Goal: Task Accomplishment & Management: Use online tool/utility

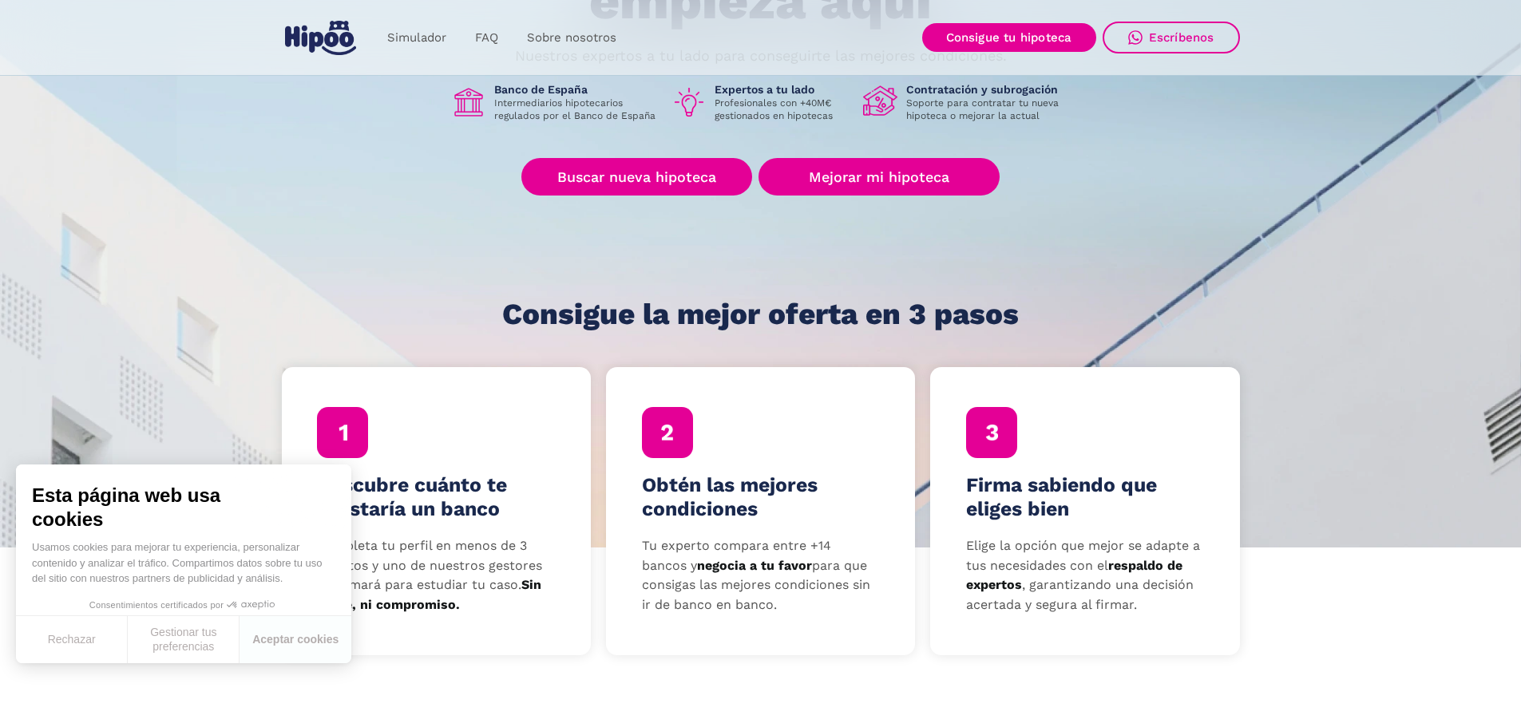
scroll to position [240, 0]
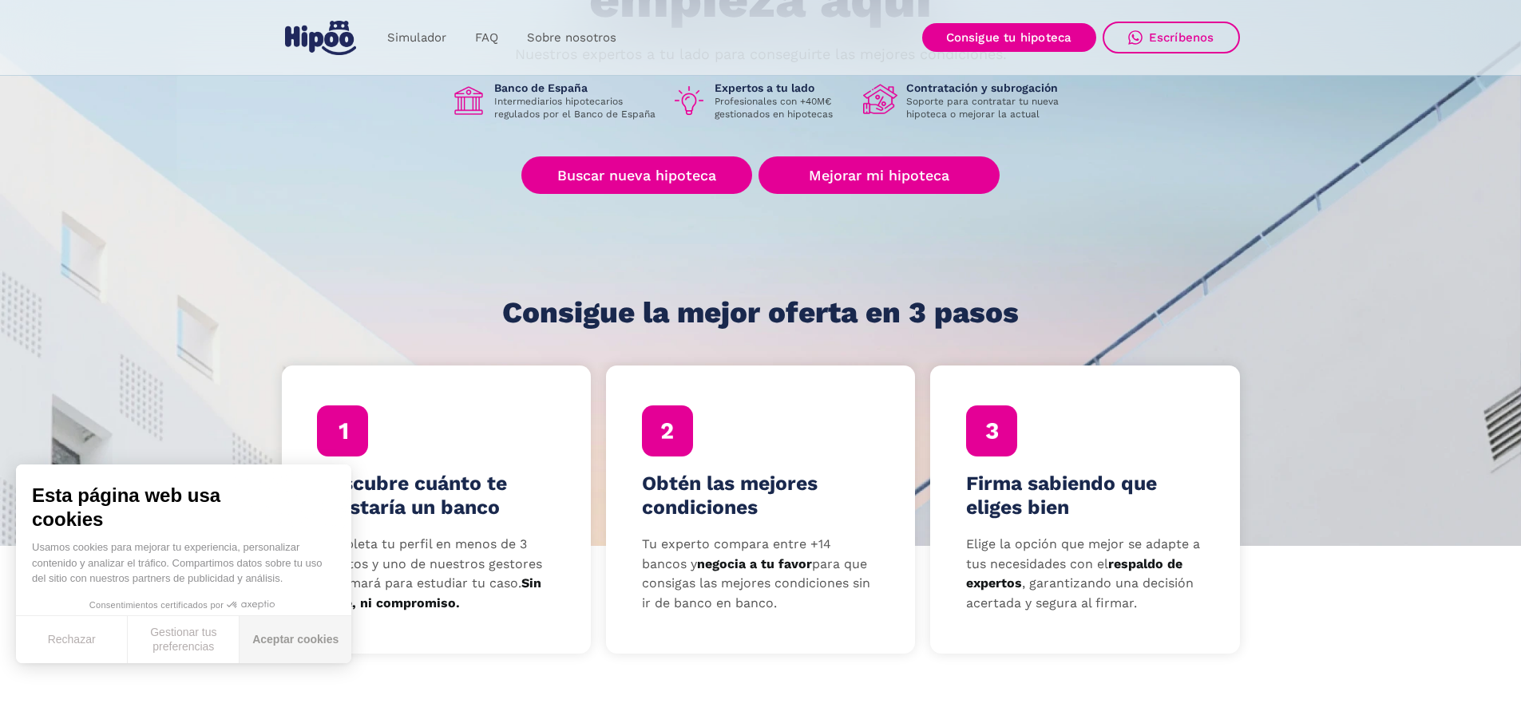
click at [266, 644] on button "Aceptar cookies" at bounding box center [296, 639] width 112 height 47
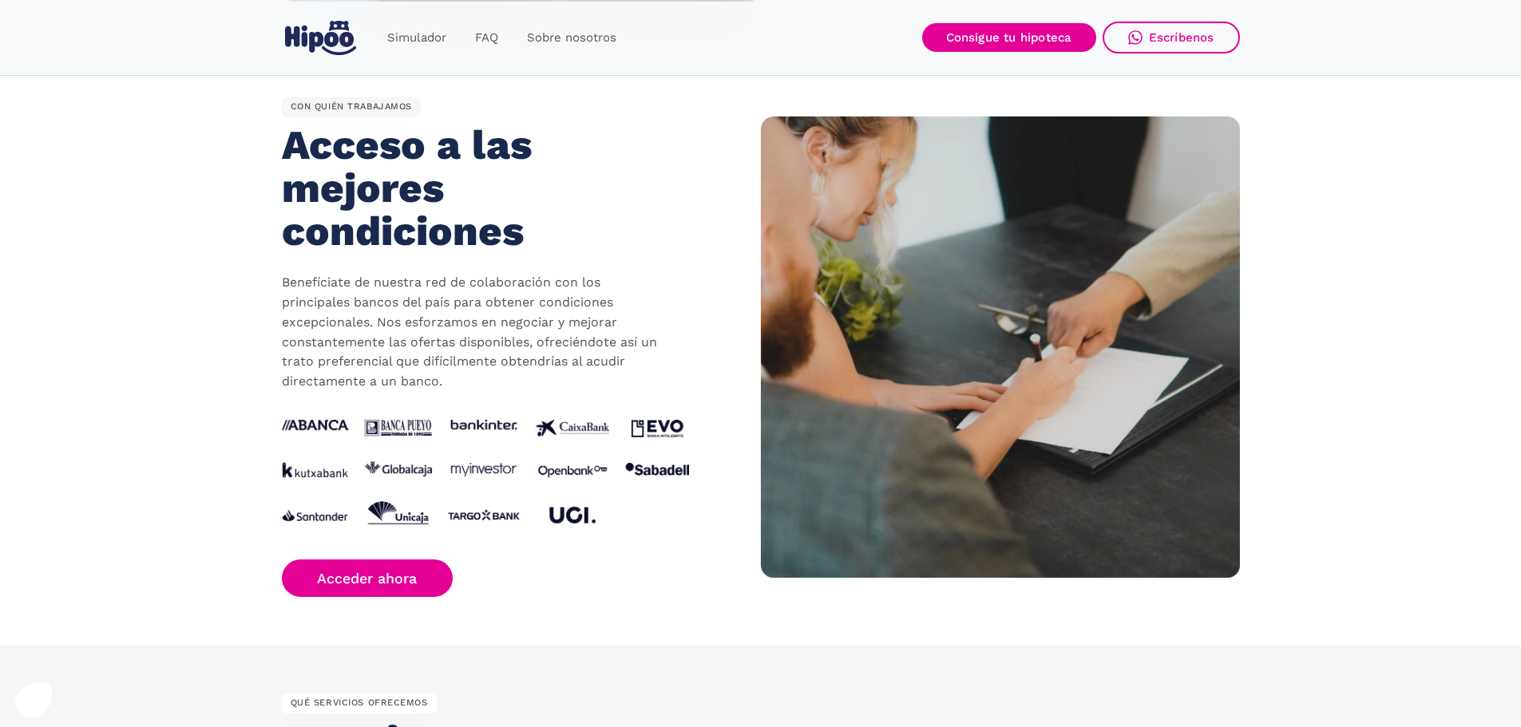
scroll to position [1437, 0]
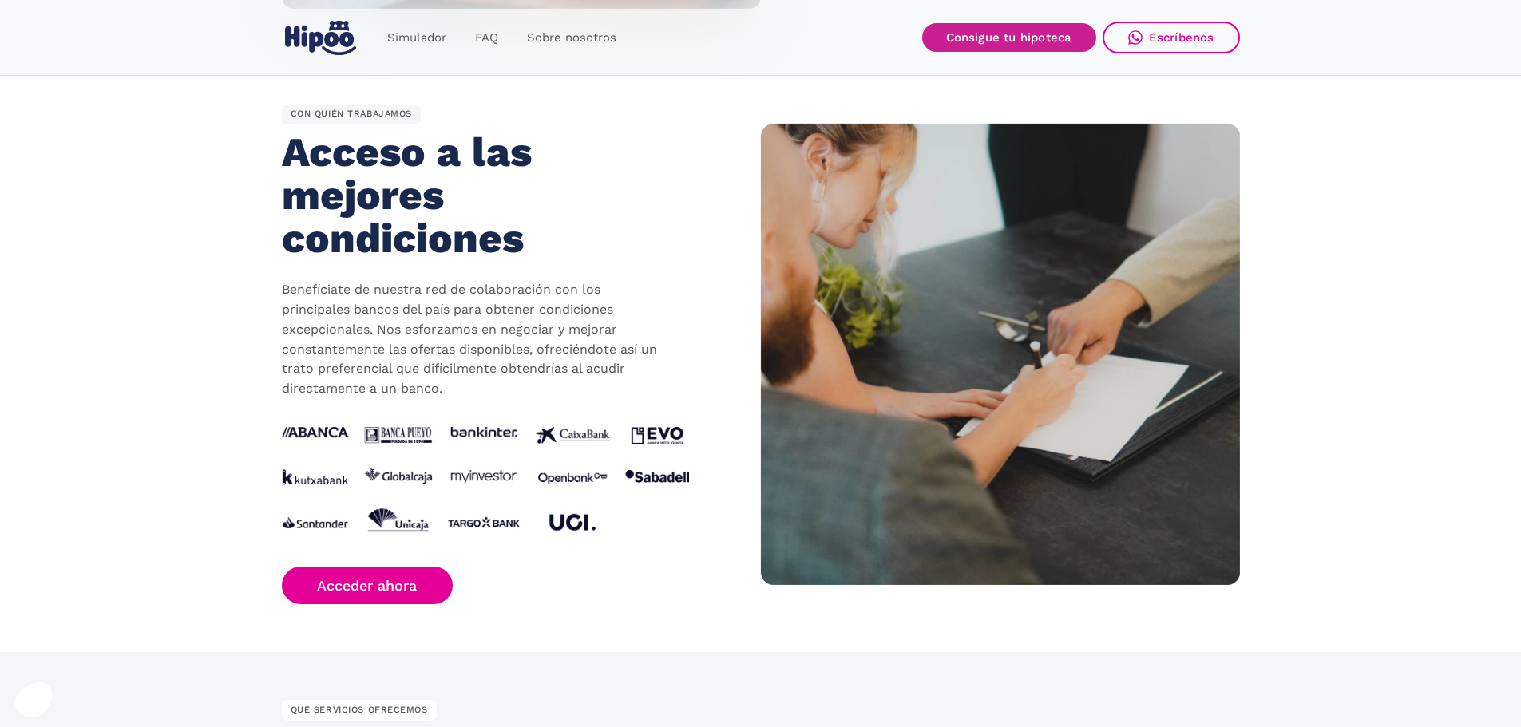
click at [1009, 40] on link "Consigue tu hipoteca" at bounding box center [1009, 37] width 174 height 29
click at [279, 38] on div "Simulador FAQ Sobre nosotros Buscar nueva hipoteca Mejorar mi hipoteca Login Ac…" at bounding box center [760, 38] width 1521 height 76
click at [345, 38] on img "home" at bounding box center [320, 38] width 71 height 34
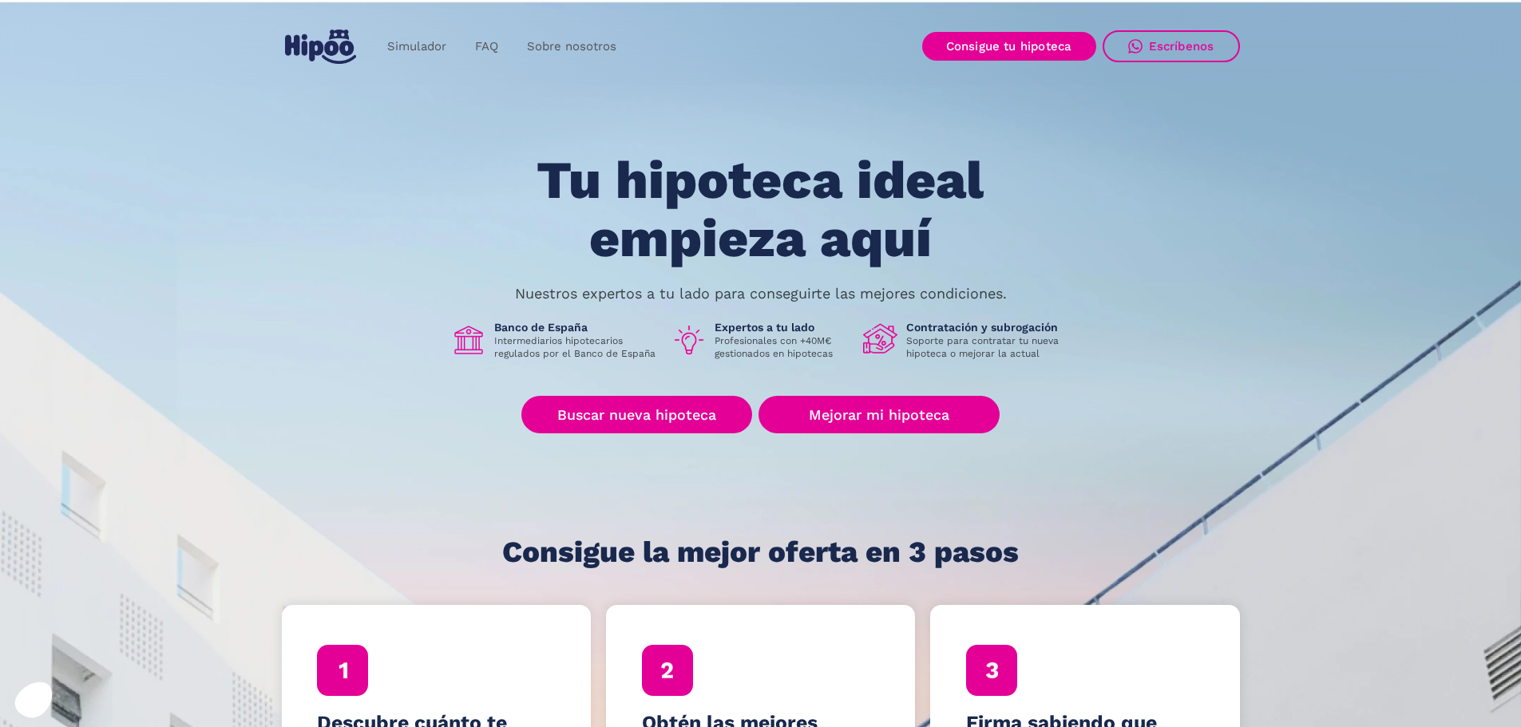
click at [969, 339] on p "Soporte para contratar tu nueva hipoteca o mejorar la actual" at bounding box center [988, 348] width 164 height 26
click at [422, 50] on link "Simulador" at bounding box center [417, 46] width 88 height 31
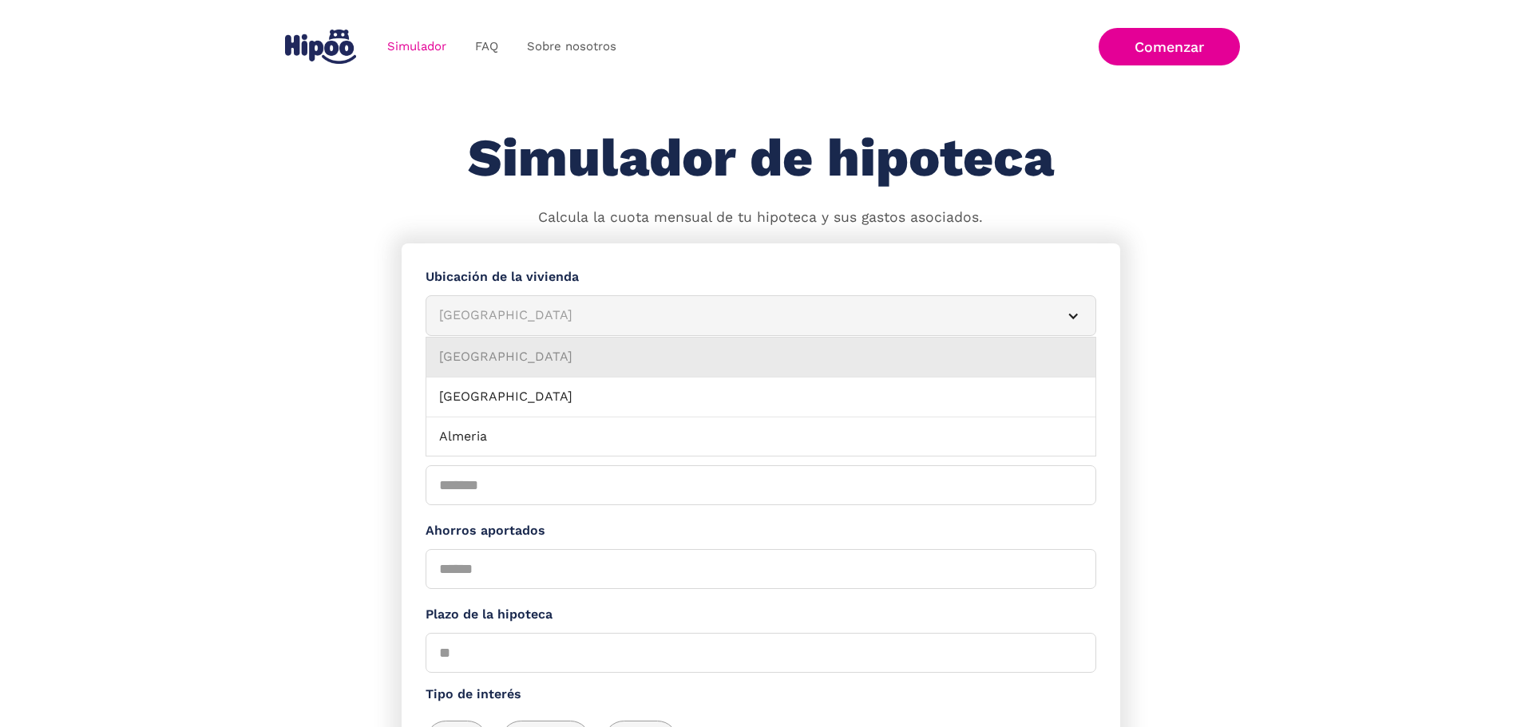
click at [990, 359] on link "Albacete" at bounding box center [760, 358] width 669 height 40
click at [1000, 319] on div "Albacete" at bounding box center [741, 316] width 605 height 20
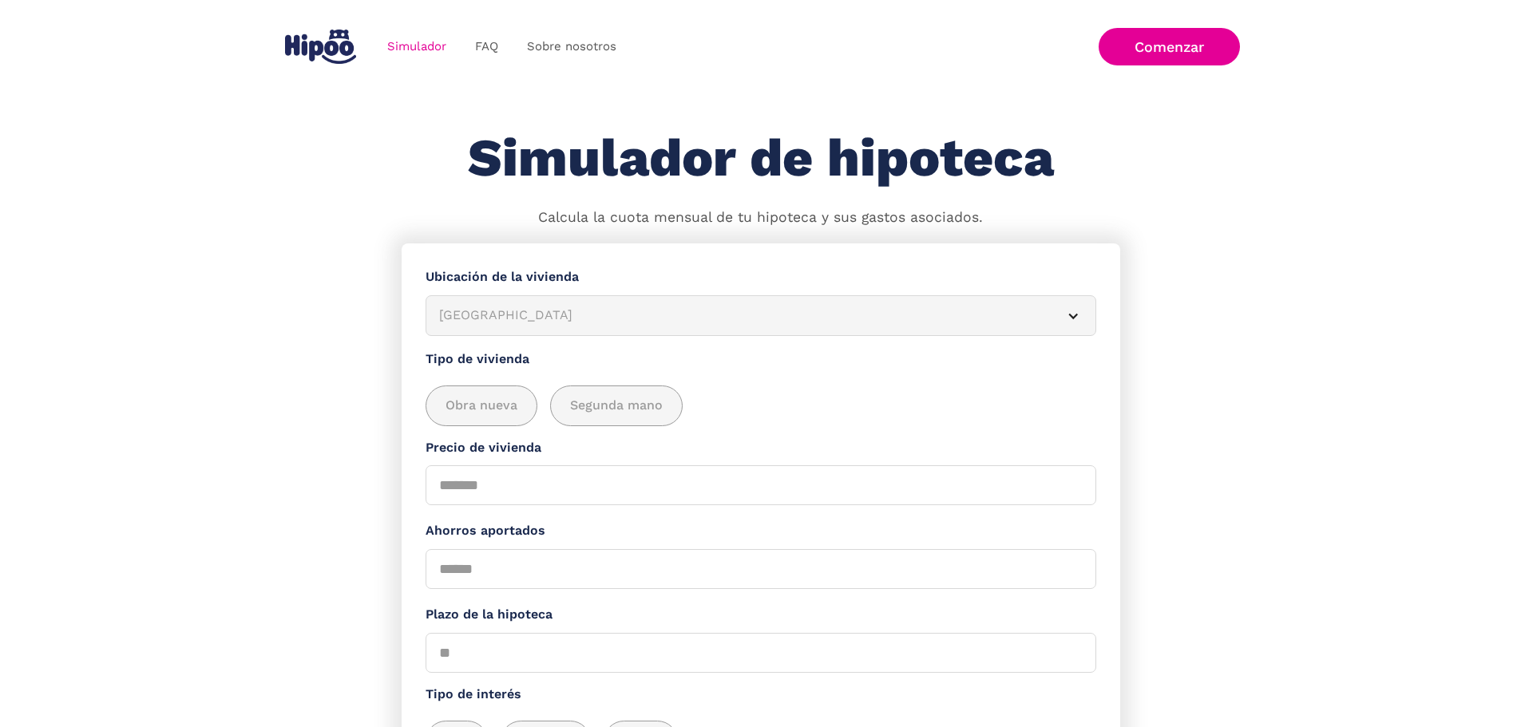
click at [986, 325] on div "Albacete" at bounding box center [741, 316] width 605 height 20
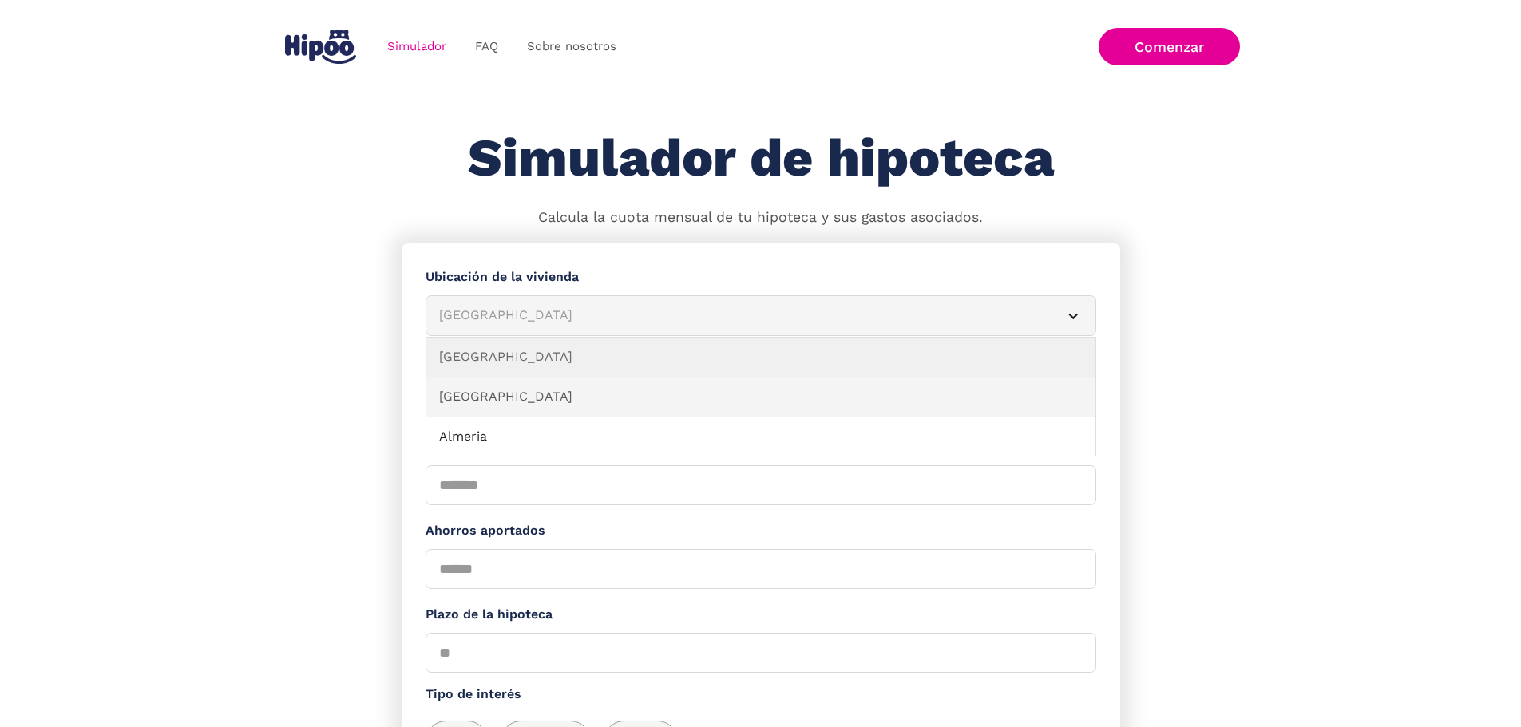
click at [708, 401] on link "Alicante" at bounding box center [760, 398] width 669 height 40
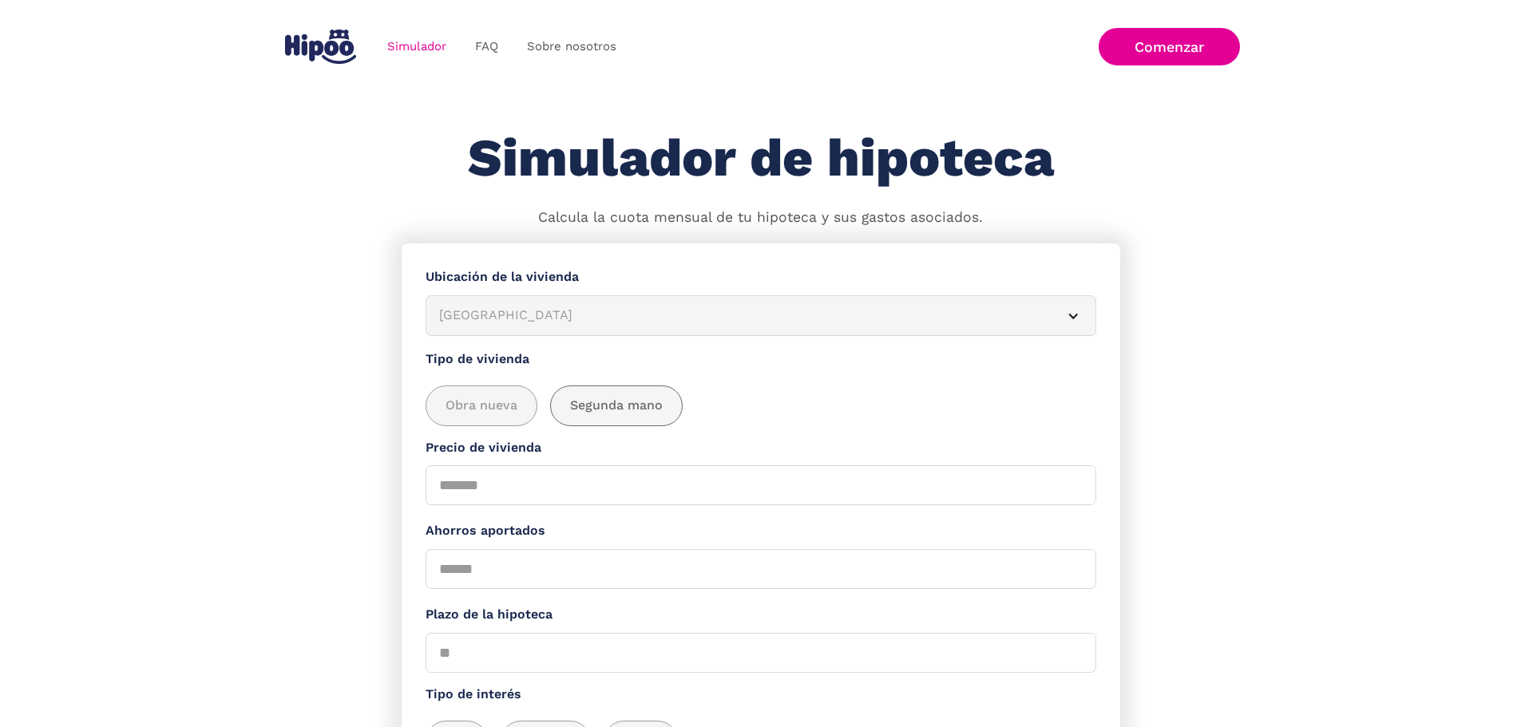
click at [595, 406] on span "Segunda mano" at bounding box center [616, 406] width 93 height 20
click at [587, 502] on input "Precio de vivienda" at bounding box center [761, 486] width 671 height 40
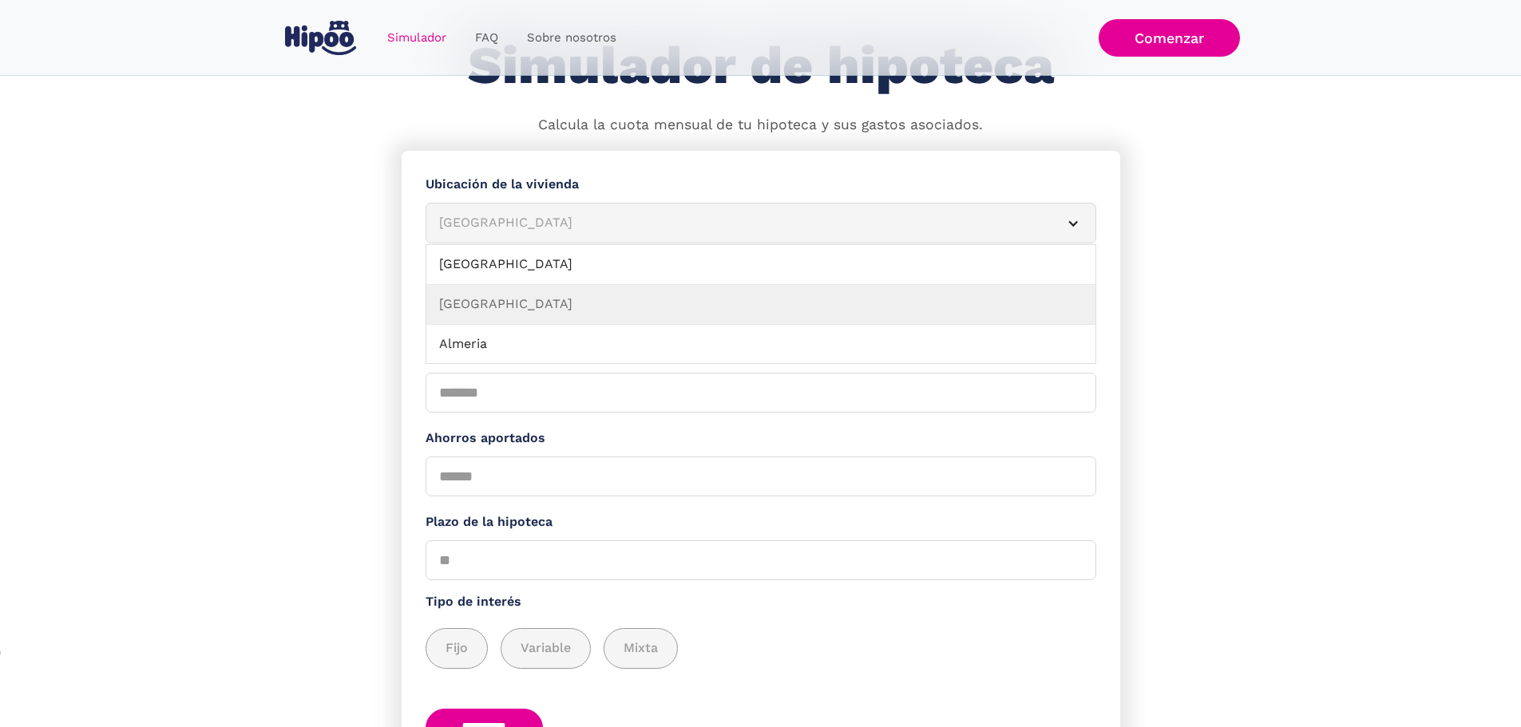
scroll to position [212, 0]
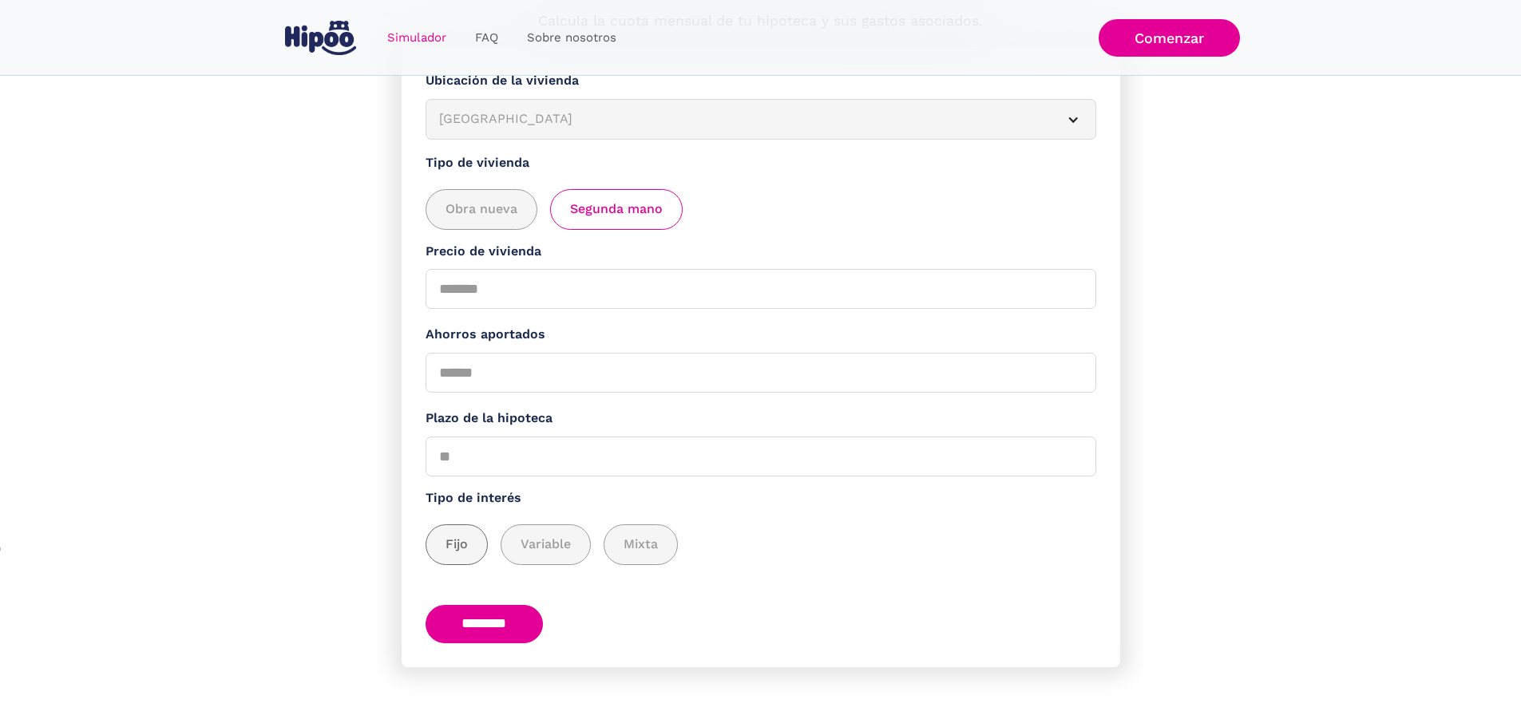
click at [466, 535] on span "Fijo" at bounding box center [457, 545] width 22 height 20
